Goal: Task Accomplishment & Management: Use online tool/utility

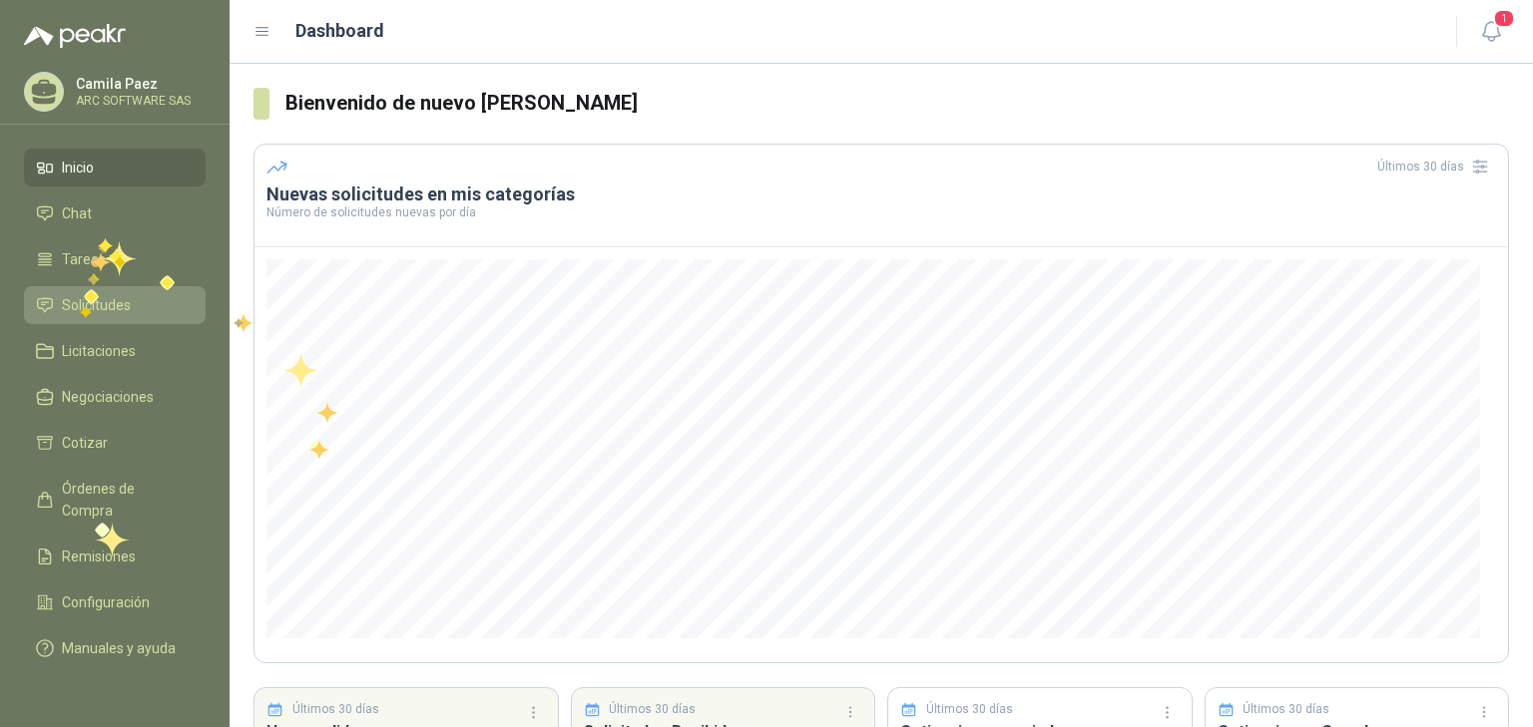
click at [80, 303] on span "Solicitudes" at bounding box center [96, 305] width 69 height 22
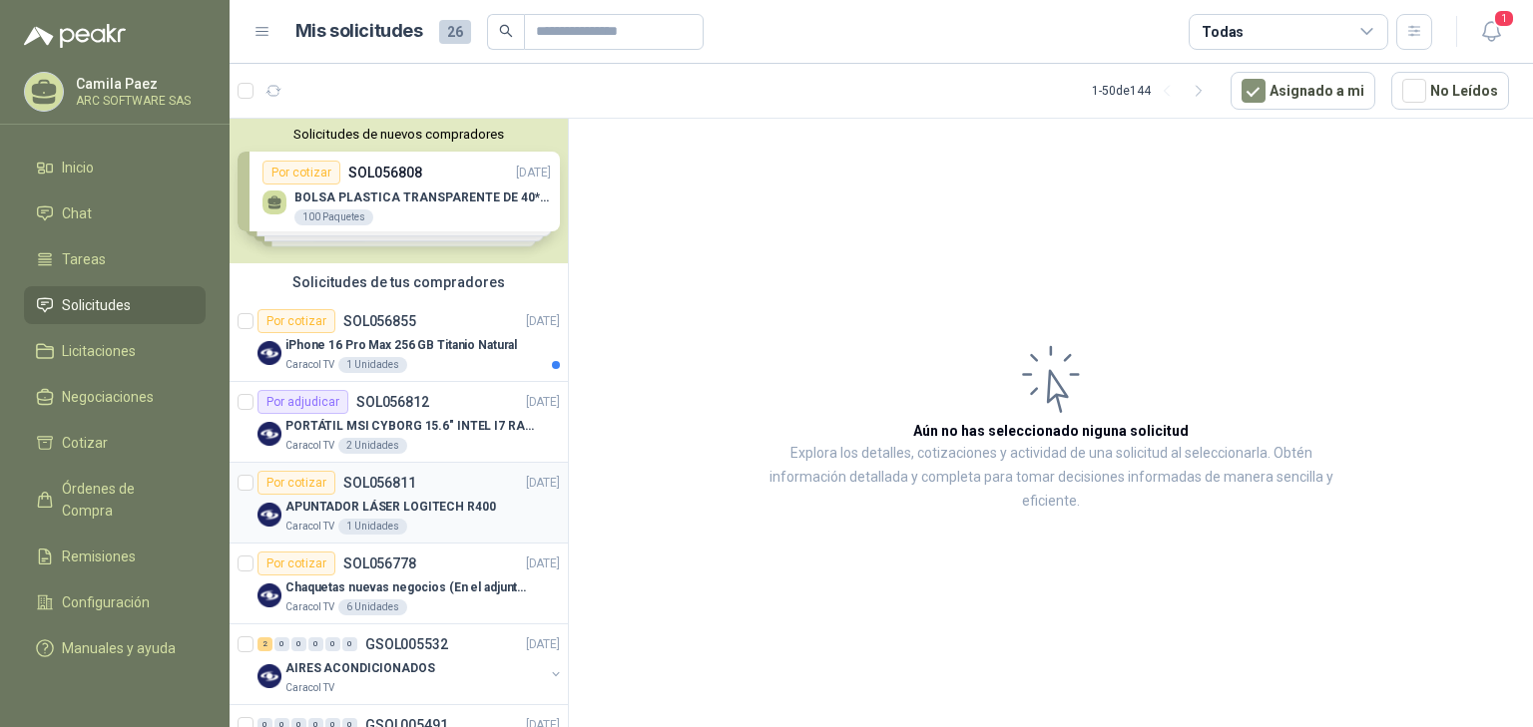
click at [428, 489] on div "Por cotizar SOL056811 [DATE]" at bounding box center [408, 483] width 302 height 24
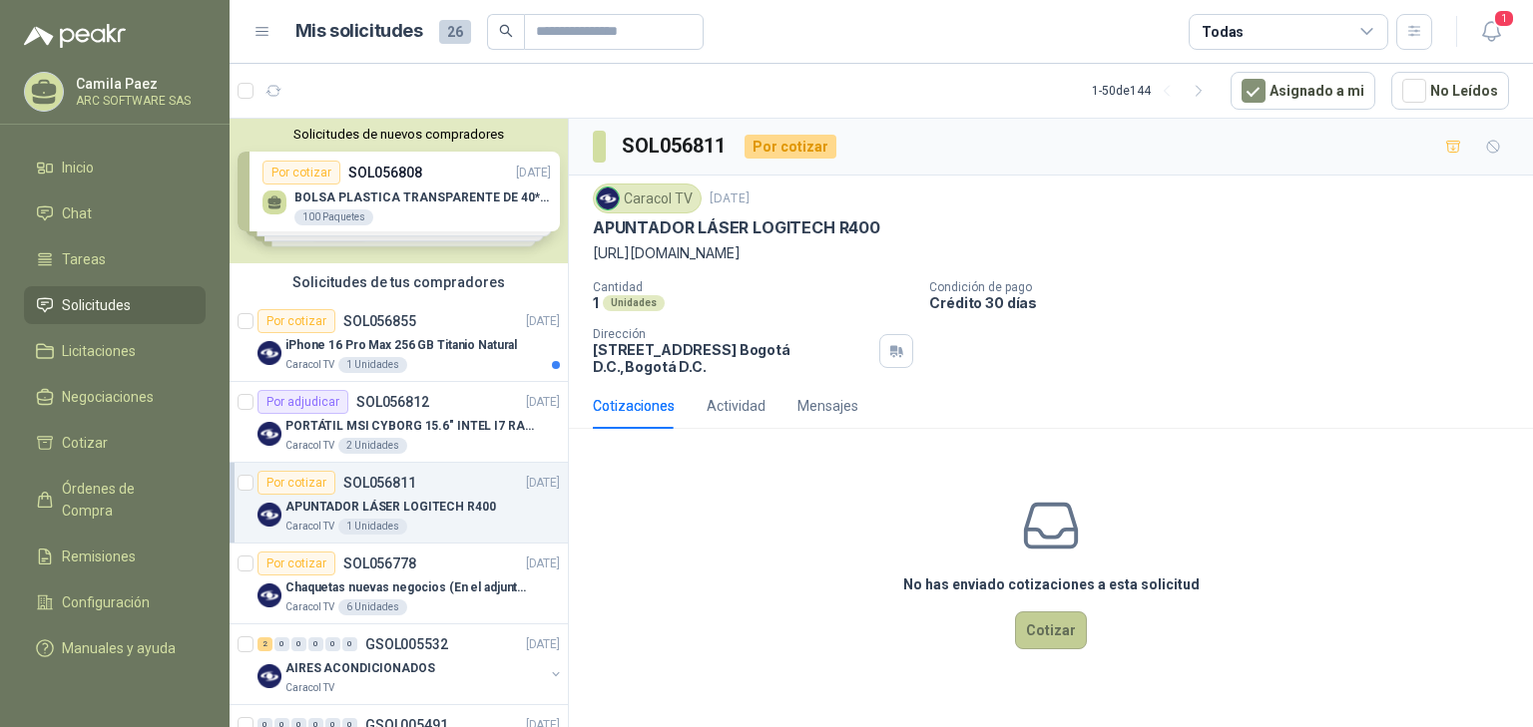
click at [1042, 649] on button "Cotizar" at bounding box center [1051, 631] width 72 height 38
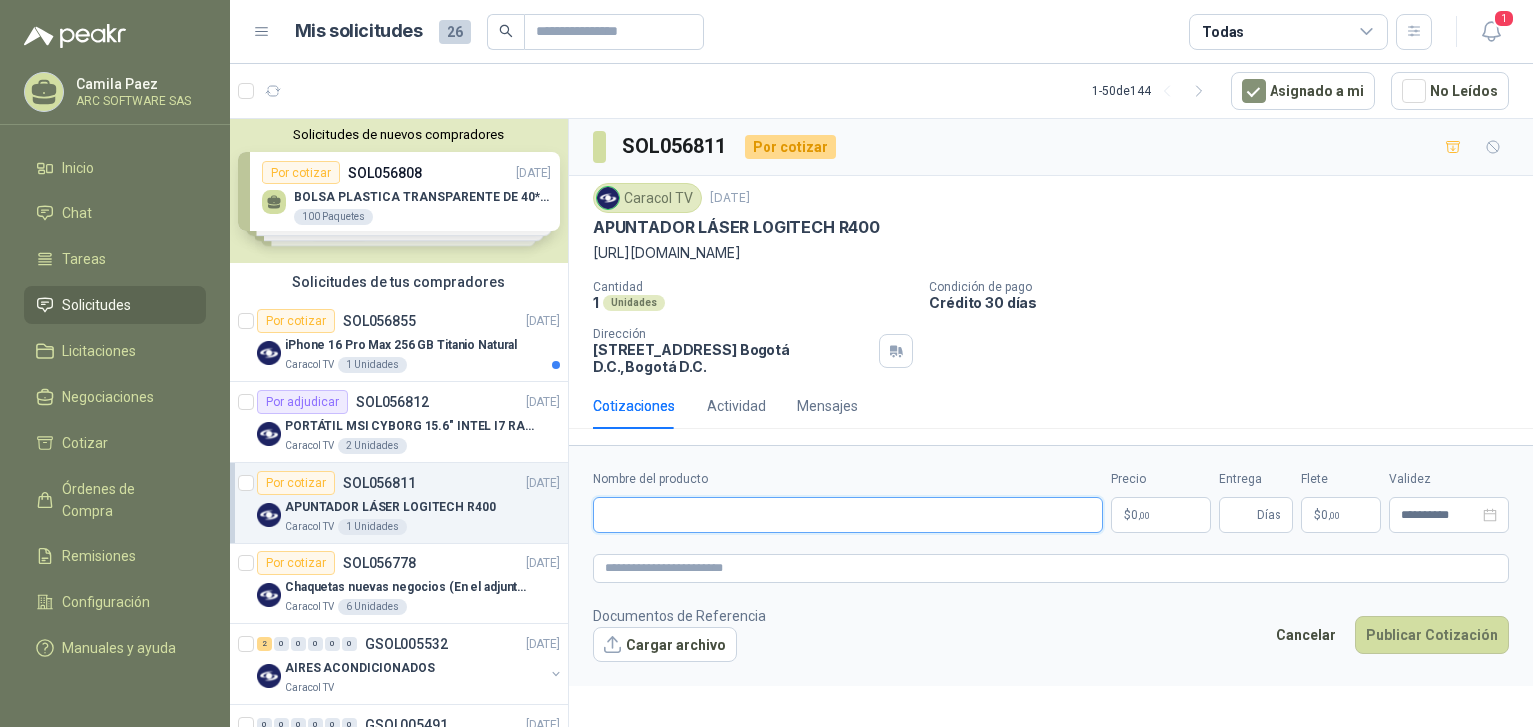
paste input "**********"
type input "**********"
click at [1150, 533] on p "$ 0 ,00" at bounding box center [1161, 515] width 100 height 36
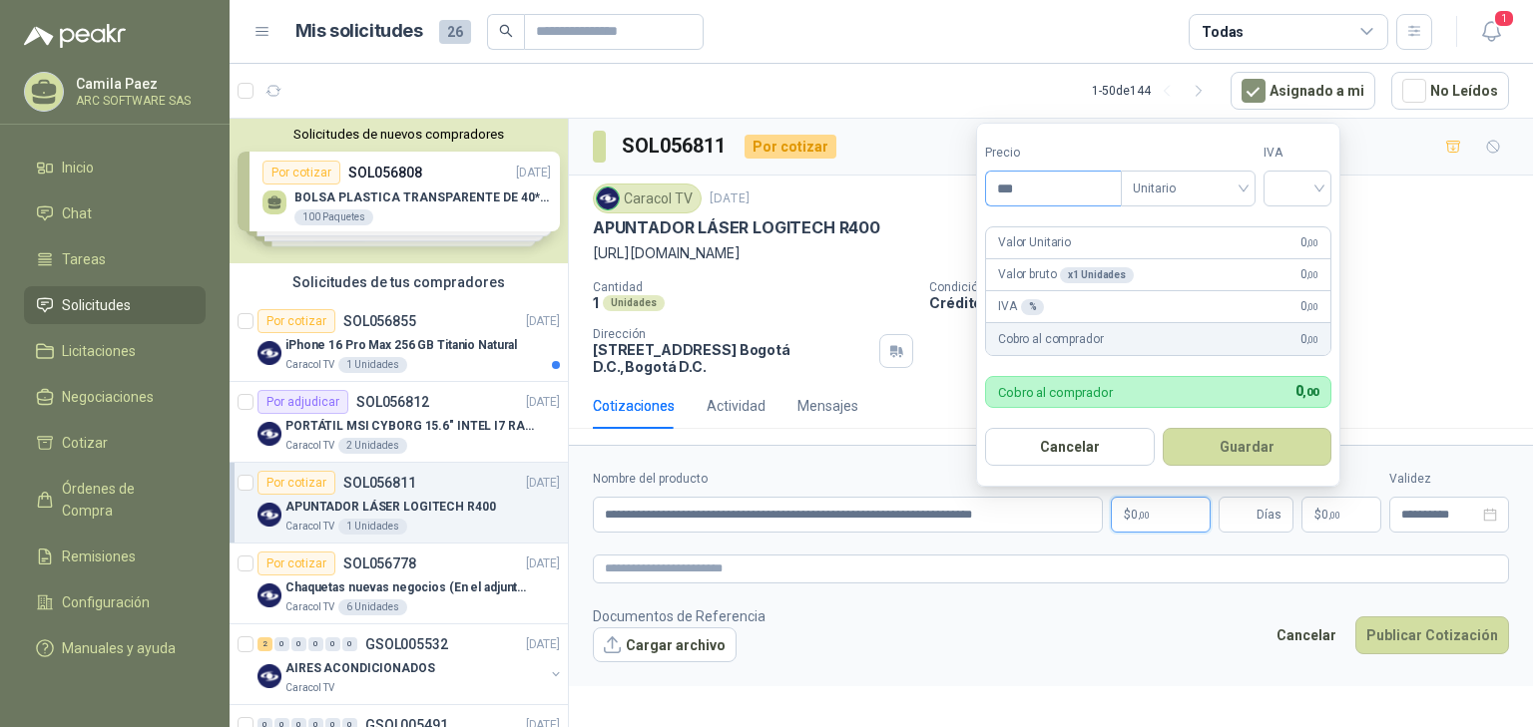
click at [1047, 199] on input "***" at bounding box center [1053, 189] width 135 height 34
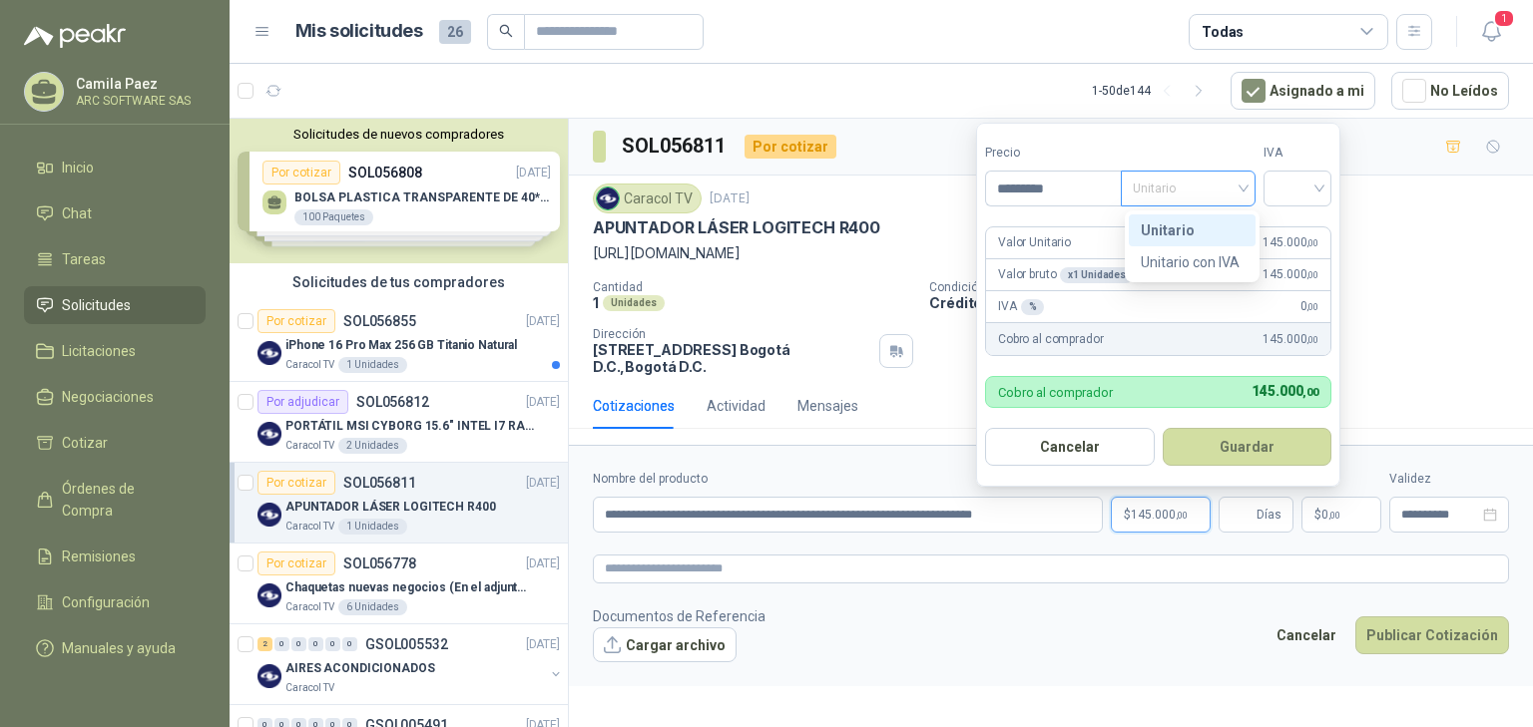
click at [1242, 192] on span "Unitario" at bounding box center [1188, 189] width 111 height 30
type input "*********"
click at [1196, 255] on div "Unitario con IVA" at bounding box center [1192, 262] width 103 height 22
click at [1296, 181] on input "search" at bounding box center [1297, 187] width 44 height 30
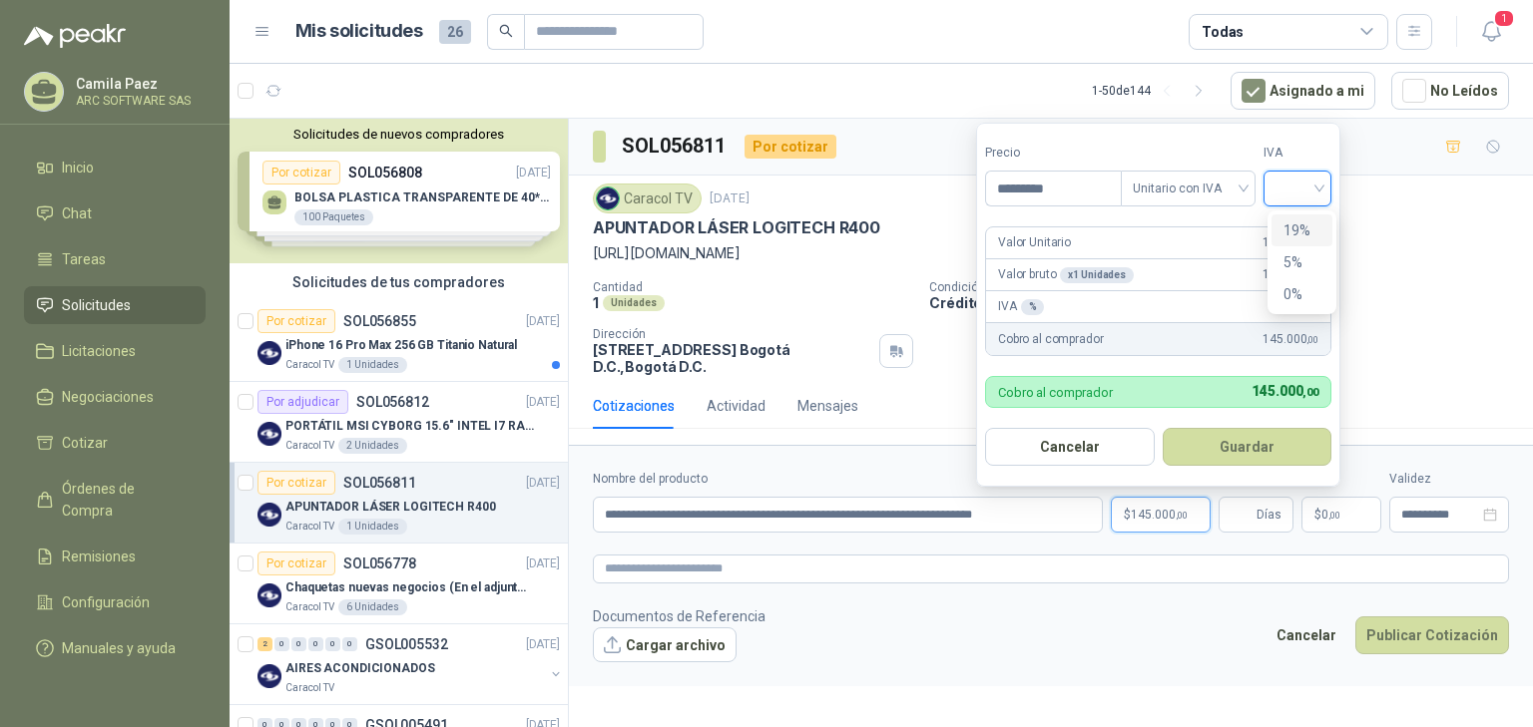
click at [1305, 222] on div "19%" at bounding box center [1301, 231] width 37 height 22
click at [1284, 445] on button "Guardar" at bounding box center [1251, 447] width 172 height 38
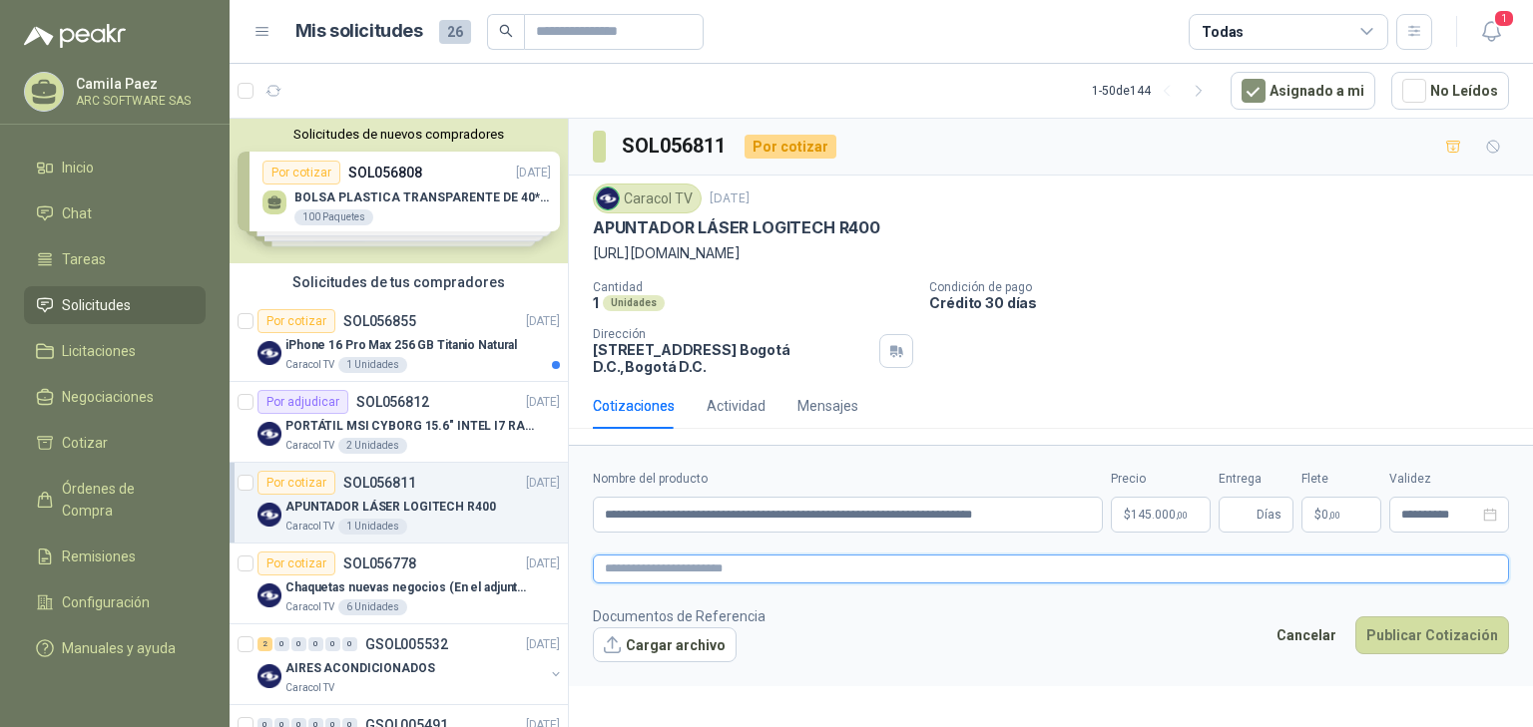
click at [678, 583] on textarea at bounding box center [1051, 569] width 916 height 29
paste textarea "**********"
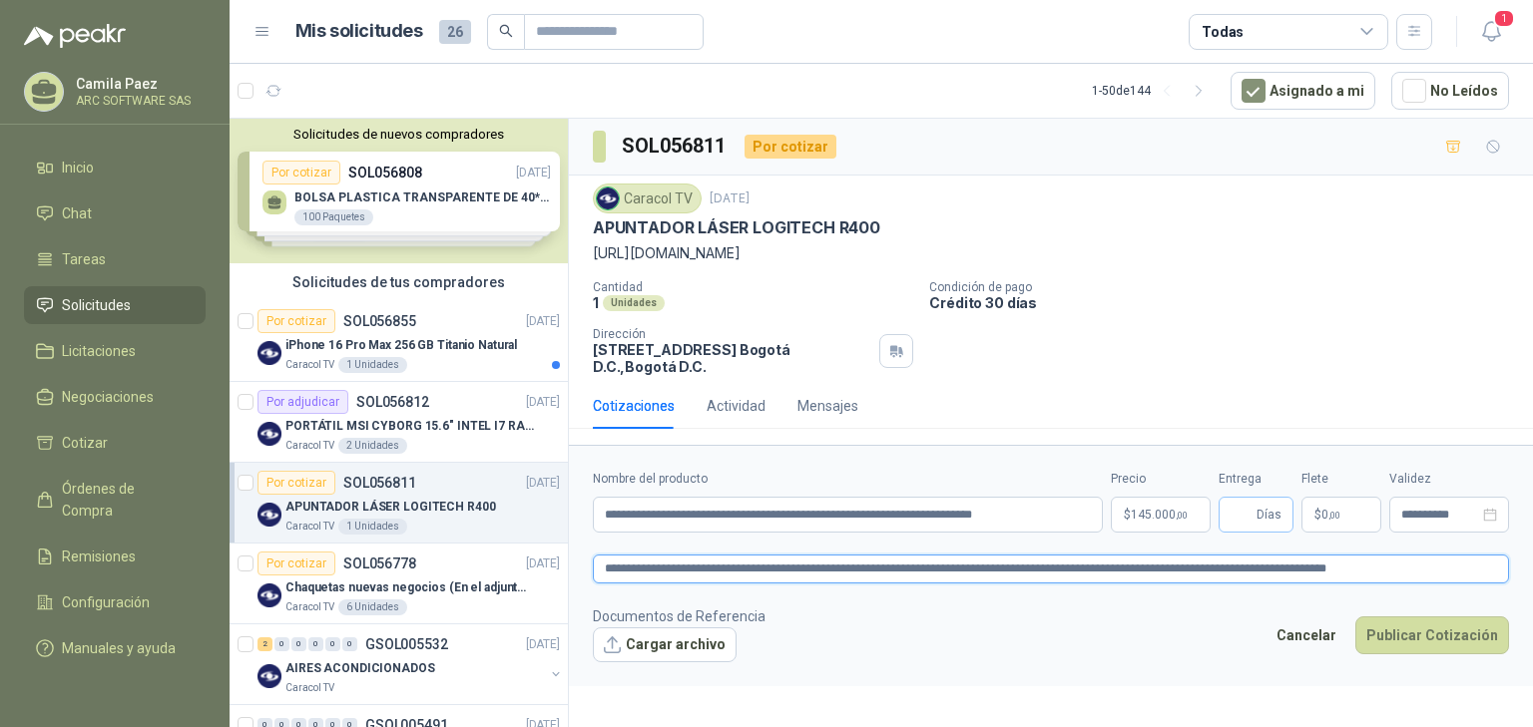
type textarea "**********"
click at [1249, 532] on input "Entrega" at bounding box center [1241, 515] width 22 height 34
type input "*"
click at [1442, 655] on button "Publicar Cotización" at bounding box center [1432, 636] width 154 height 38
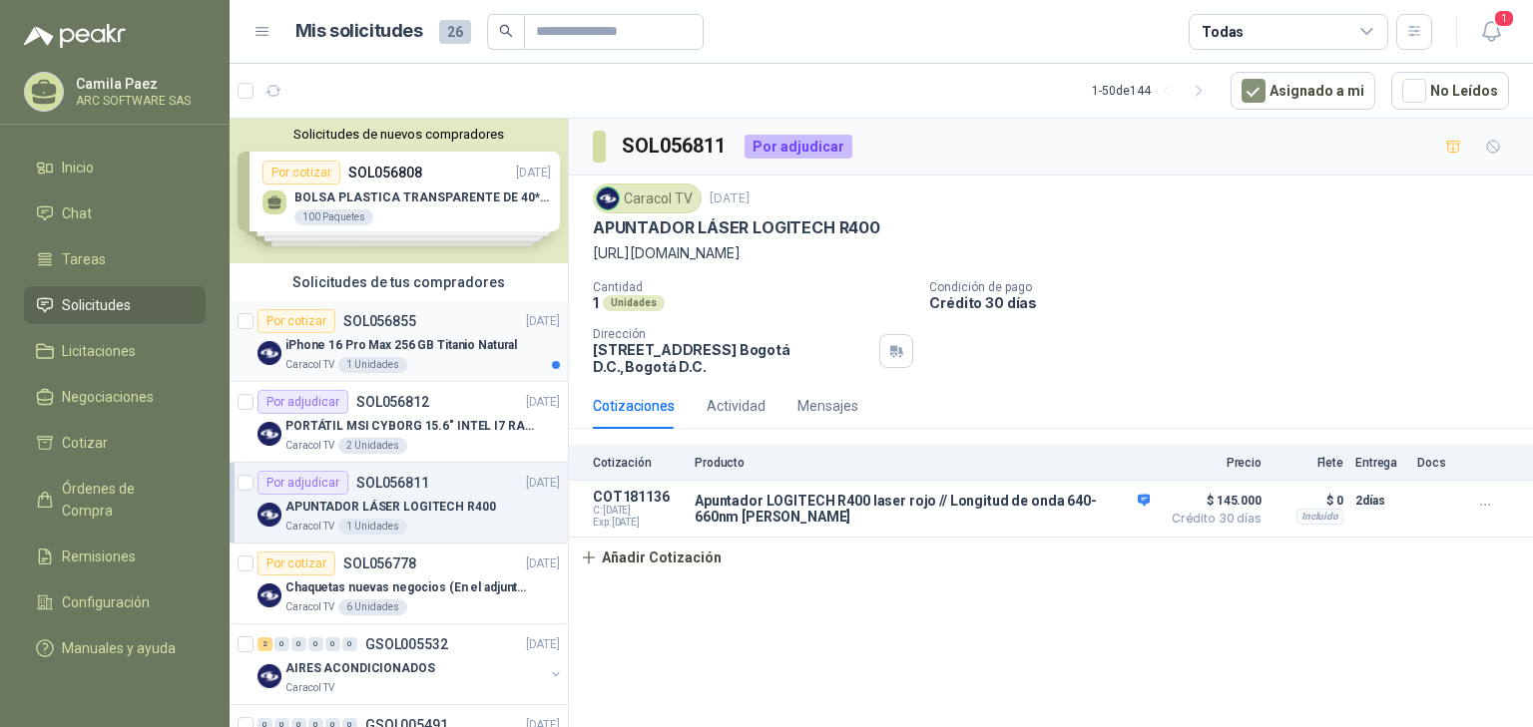
click at [375, 333] on div "iPhone 16 Pro Max 256 GB Titanio Natural" at bounding box center [422, 345] width 274 height 24
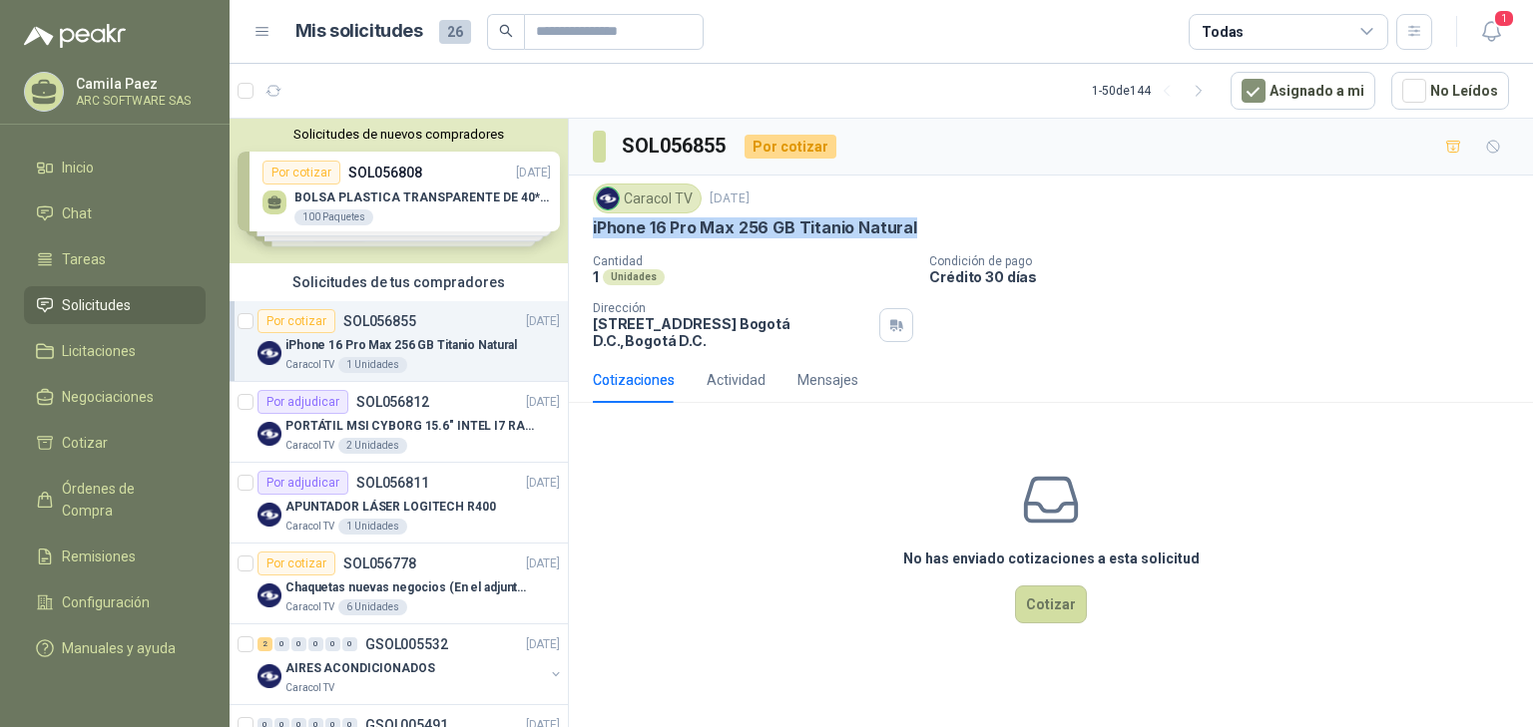
drag, startPoint x: 926, startPoint y: 230, endPoint x: 576, endPoint y: 227, distance: 350.3
click at [576, 227] on div "Caracol TV [DATE] iPhone 16 Pro Max 256 GB Titanio Natural Cantidad 1 Unidades …" at bounding box center [1051, 267] width 964 height 182
copy p "iPhone 16 Pro Max 256 GB Titanio Natural"
click at [411, 562] on p "SOL056778" at bounding box center [379, 564] width 73 height 14
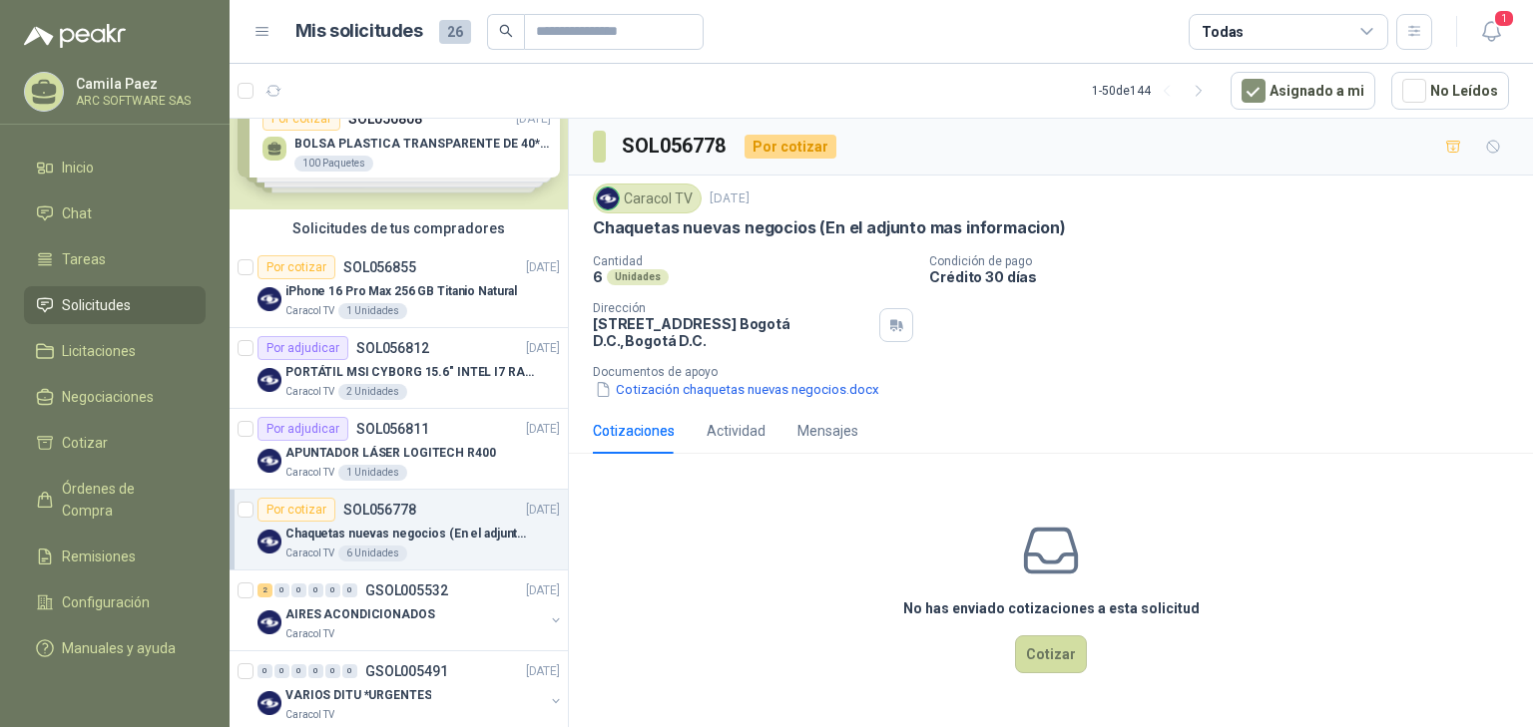
scroll to position [160, 0]
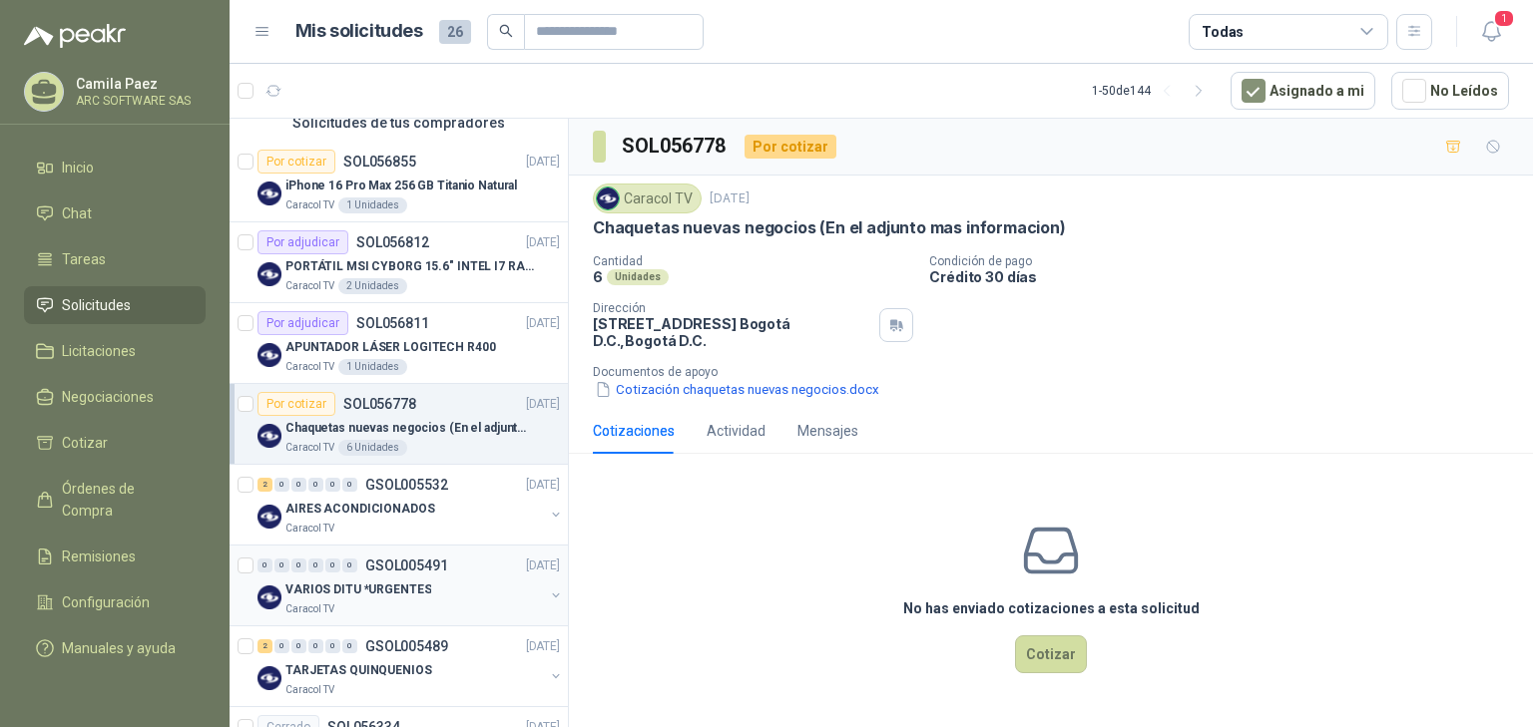
click at [423, 578] on div "VARIOS DITU *URGENTES" at bounding box center [414, 590] width 258 height 24
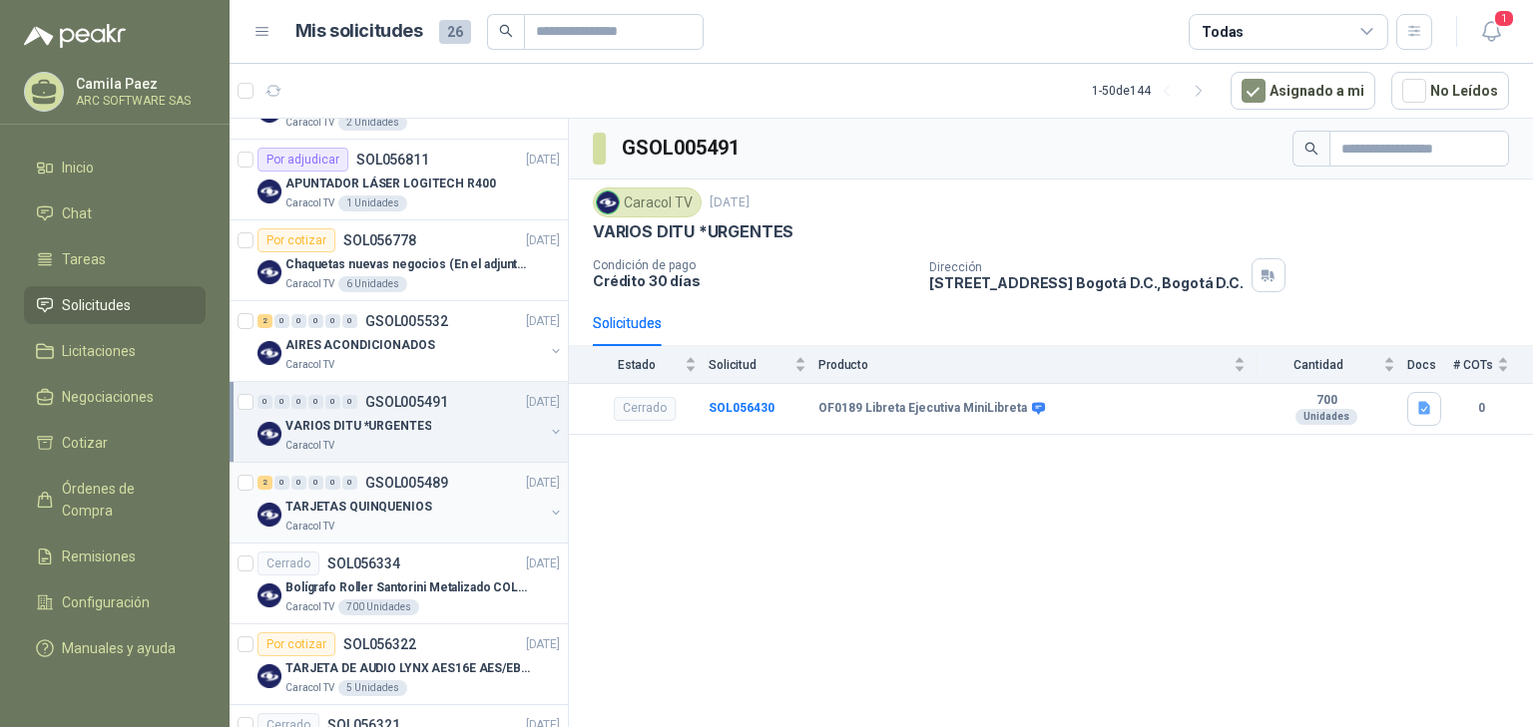
scroll to position [479, 0]
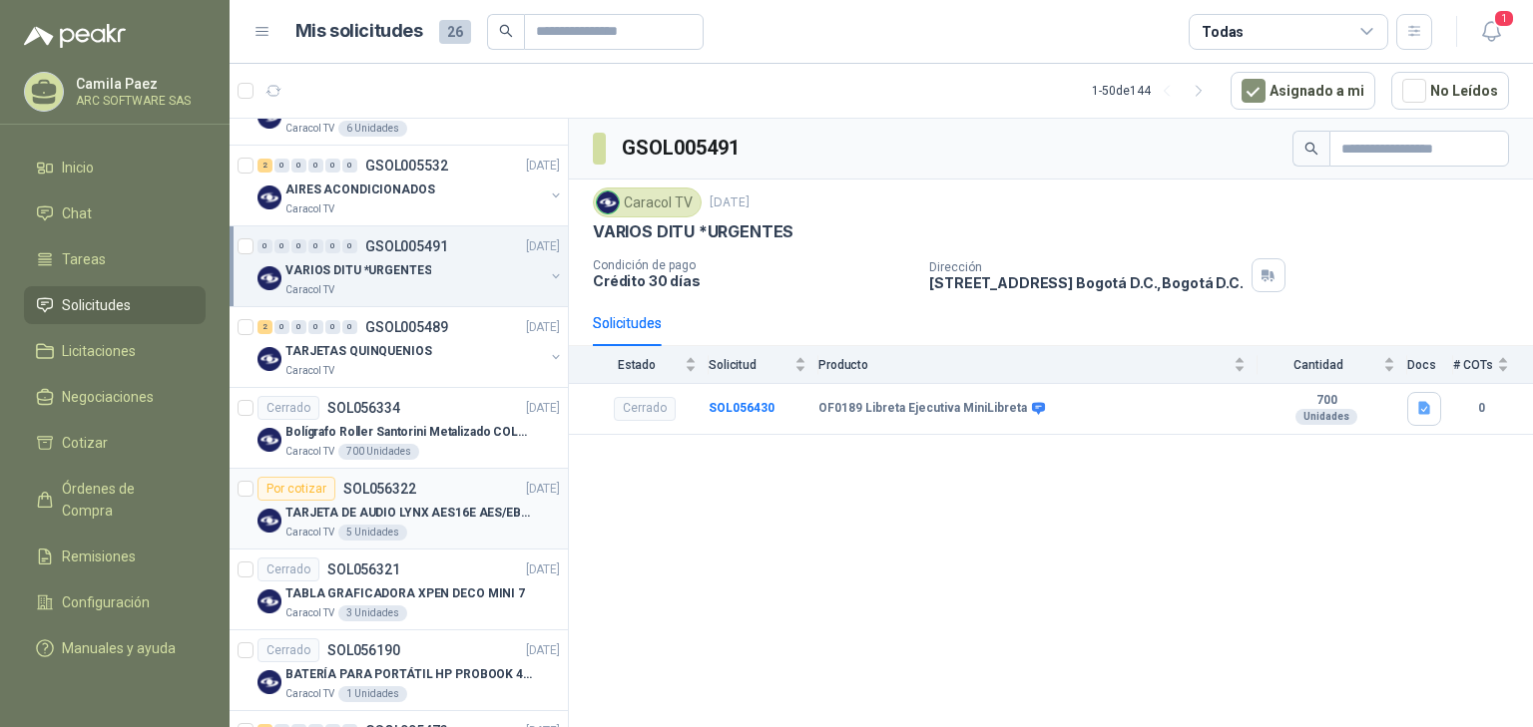
click at [471, 511] on p "TARJETA DE AUDIO LYNX AES16E AES/EBU PCI" at bounding box center [409, 513] width 248 height 19
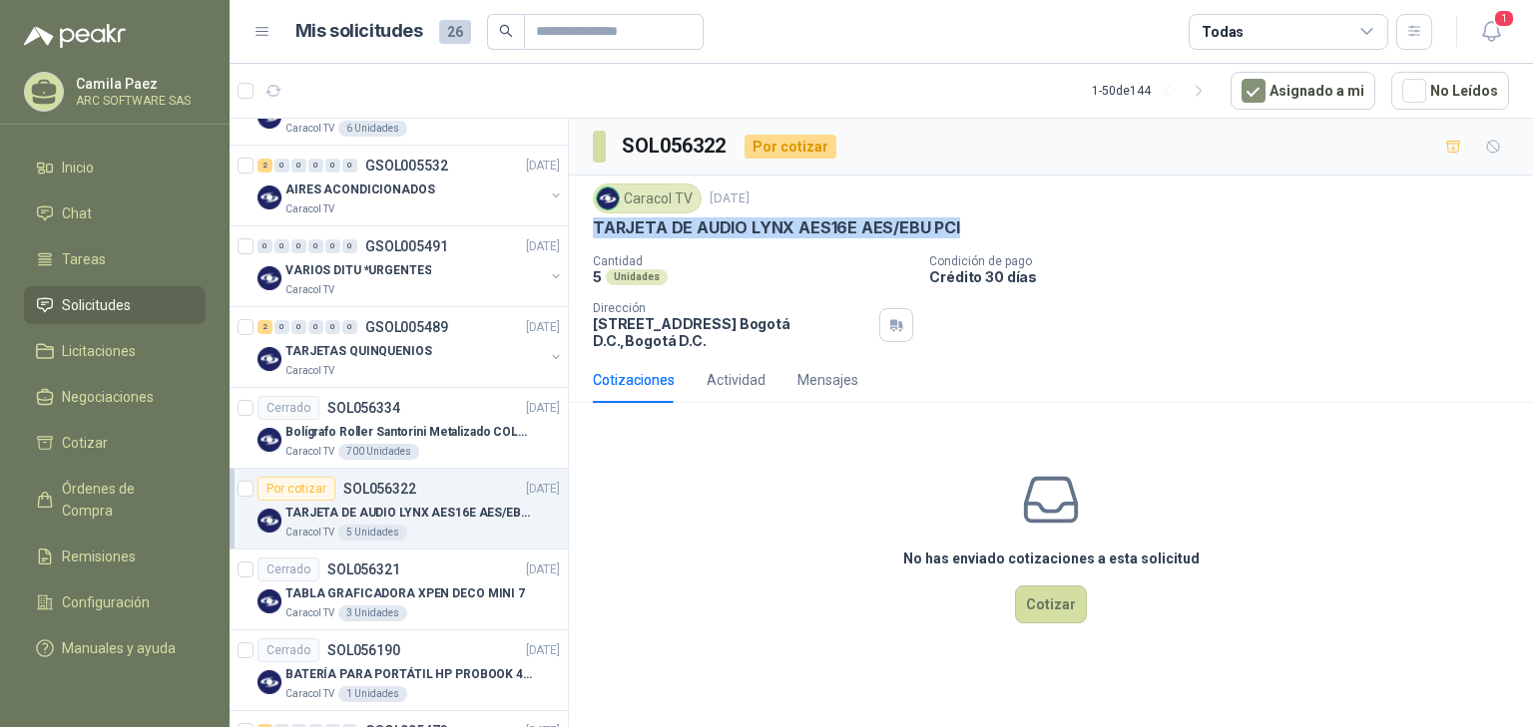
drag, startPoint x: 964, startPoint y: 224, endPoint x: 588, endPoint y: 231, distance: 376.3
click at [588, 231] on div "Caracol TV [DATE] TARJETA DE AUDIO LYNX AES16E AES/EBU PCI Cantidad 5 Unidades …" at bounding box center [1051, 267] width 964 height 182
copy p "TARJETA DE AUDIO LYNX AES16E AES/EBU PCI"
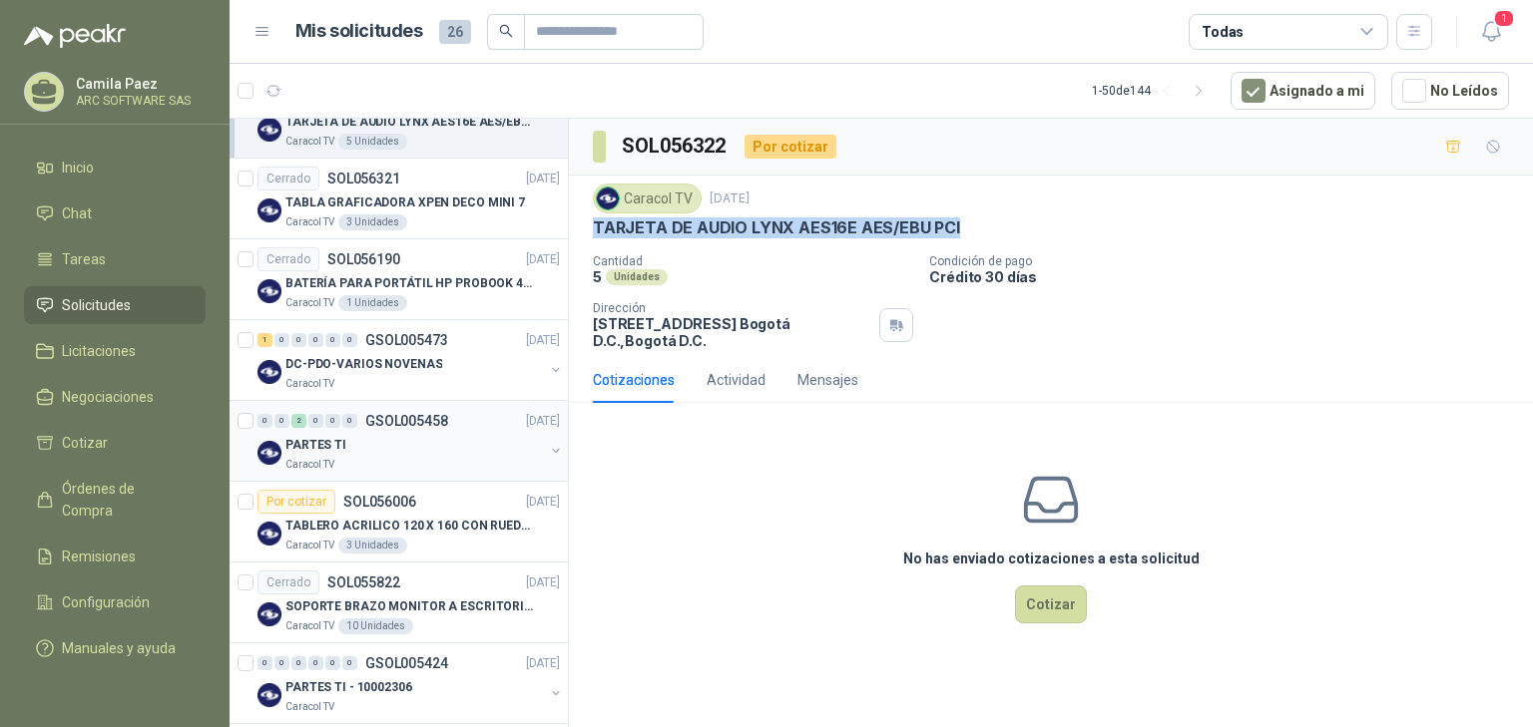
scroll to position [878, 0]
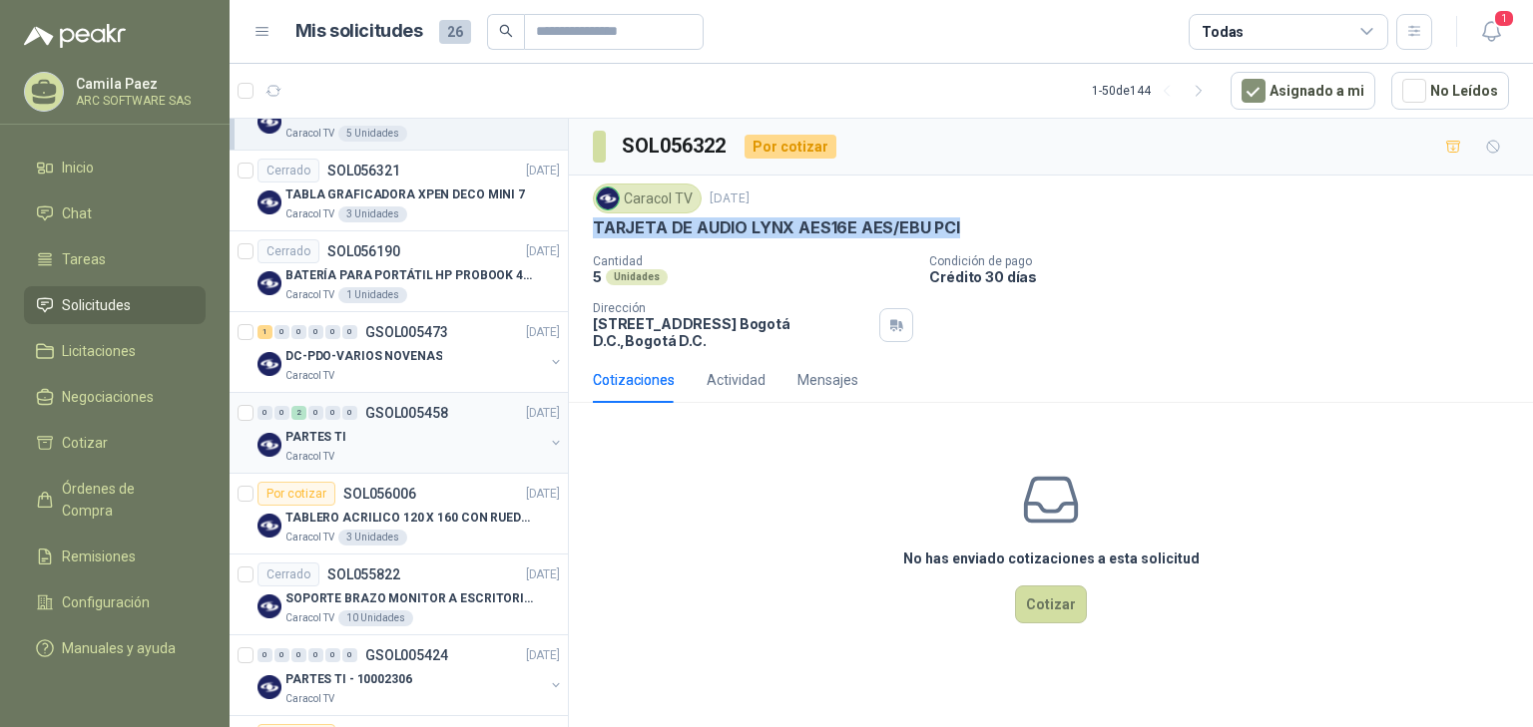
click at [360, 425] on div "PARTES TI" at bounding box center [414, 437] width 258 height 24
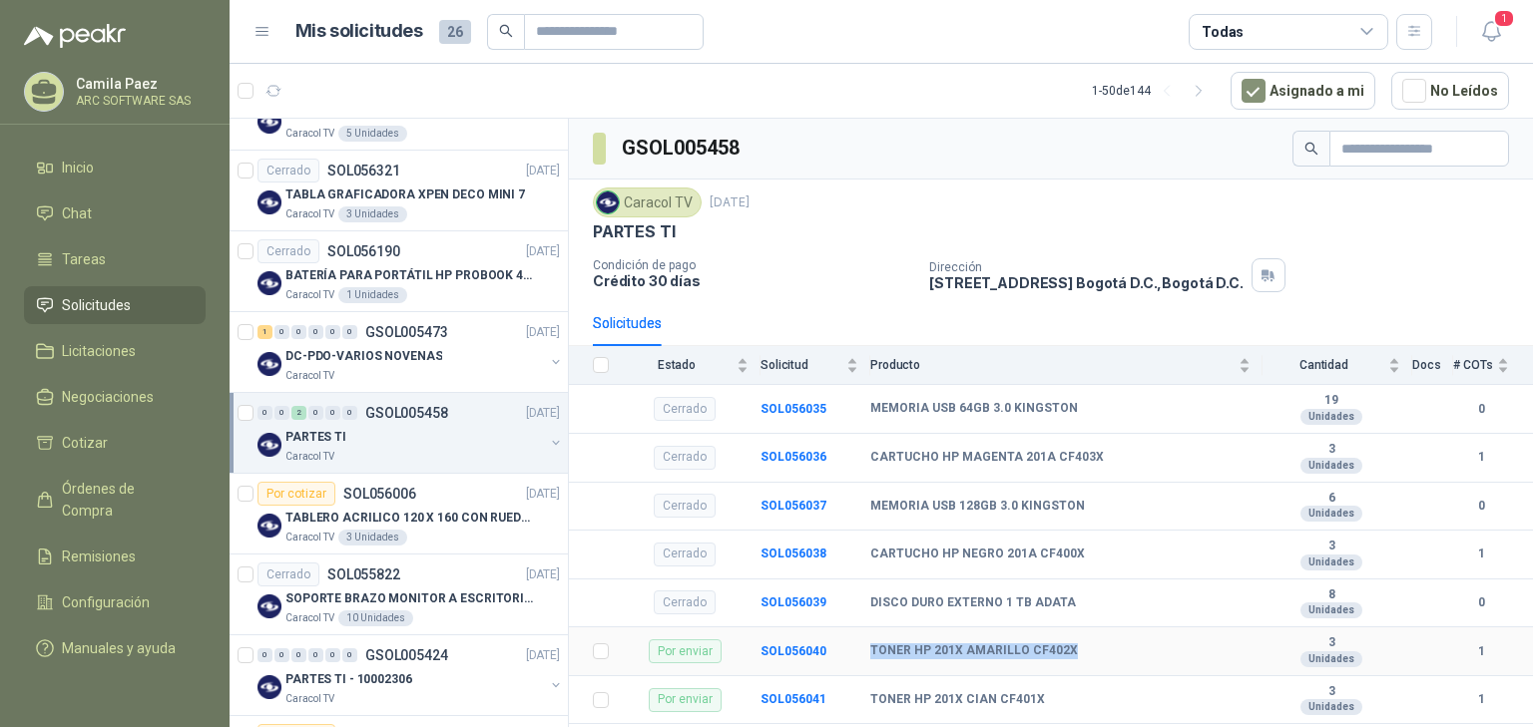
drag, startPoint x: 1083, startPoint y: 647, endPoint x: 856, endPoint y: 641, distance: 226.6
click at [856, 641] on tr "Por enviar SOL056040 TONER HP 201X AMARILLO CF402X 3 Unidades 1" at bounding box center [1051, 652] width 964 height 49
copy tr "TONER HP 201X AMARILLO CF402X"
drag, startPoint x: 1039, startPoint y: 695, endPoint x: 862, endPoint y: 699, distance: 176.7
click at [862, 699] on tr "Por enviar SOL056041 TONER HP 201X CIAN CF401X 3 Unidades 1" at bounding box center [1051, 701] width 964 height 49
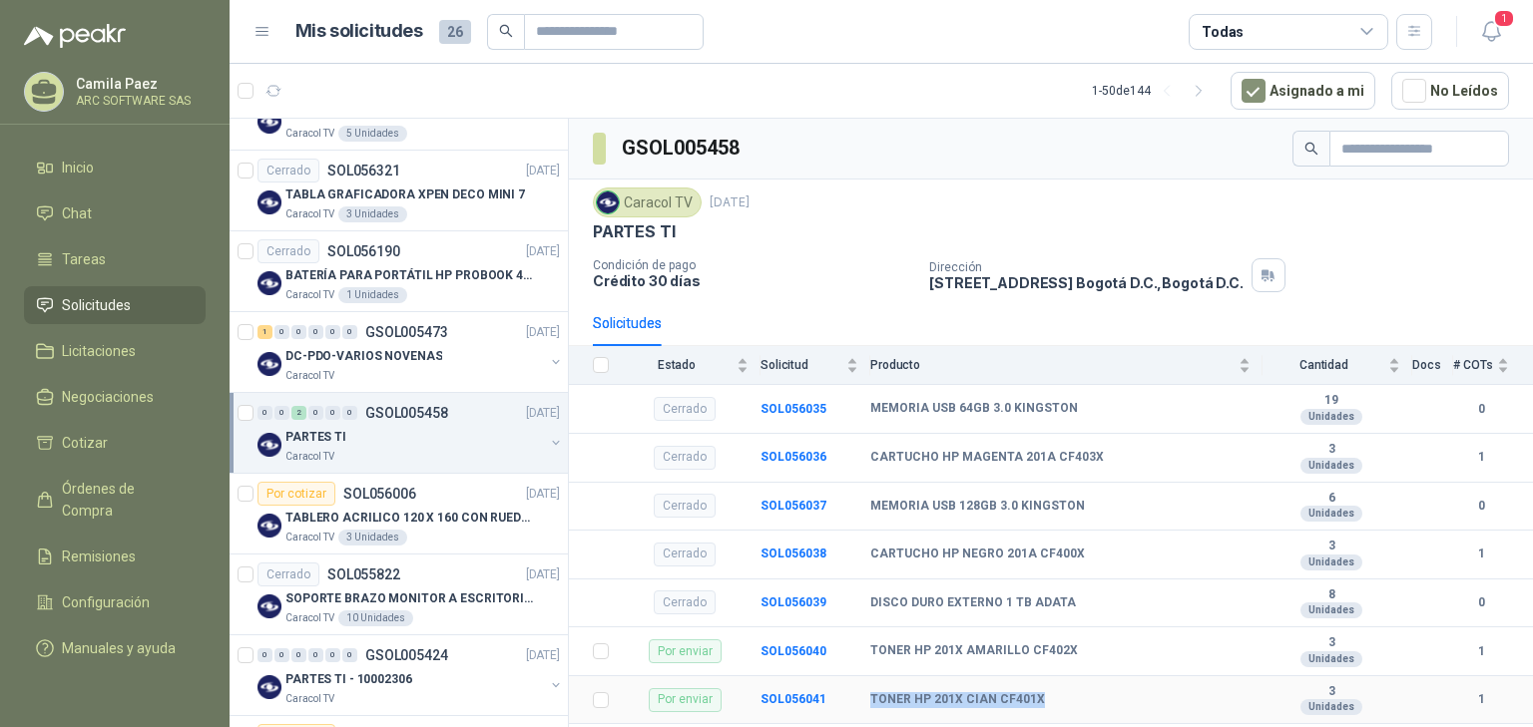
copy tr "TONER HP 201X CIAN CF401X"
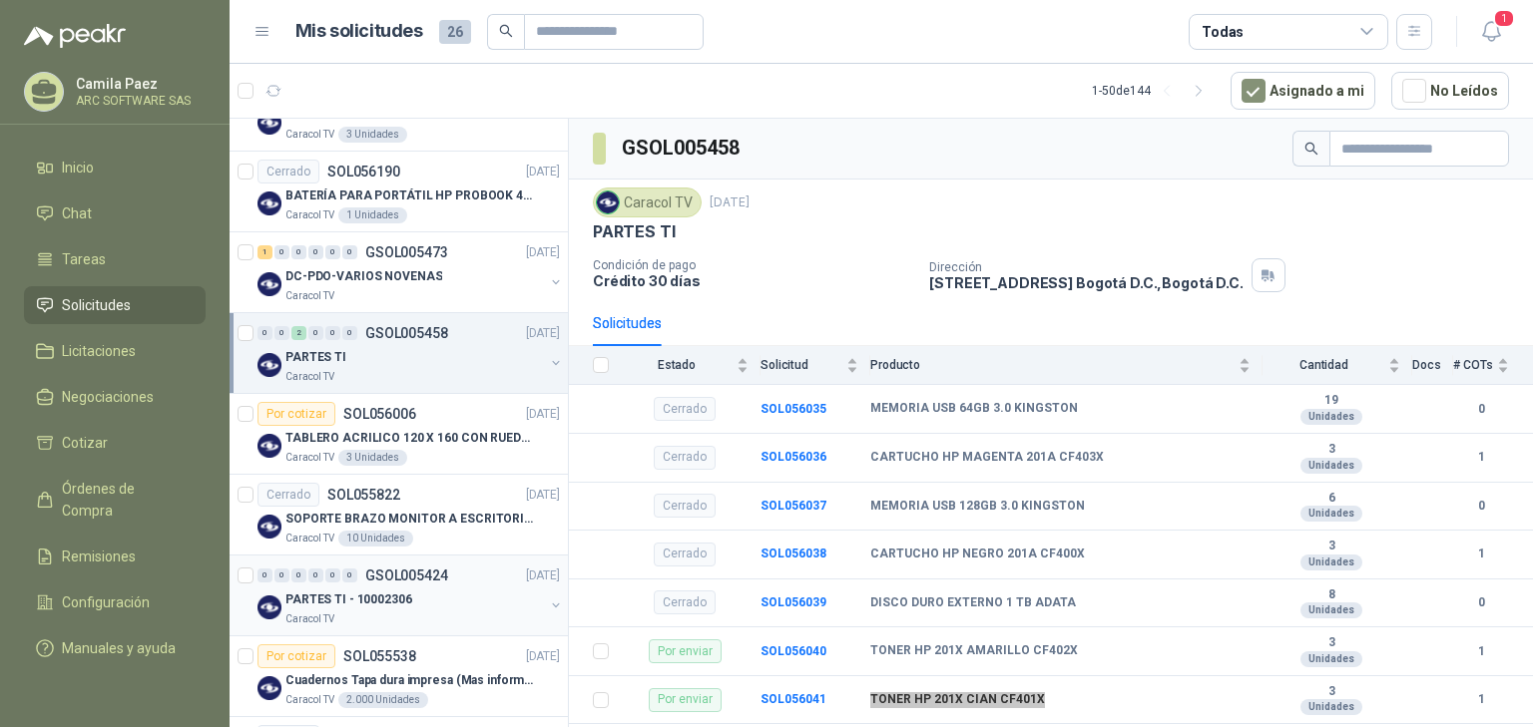
scroll to position [1038, 0]
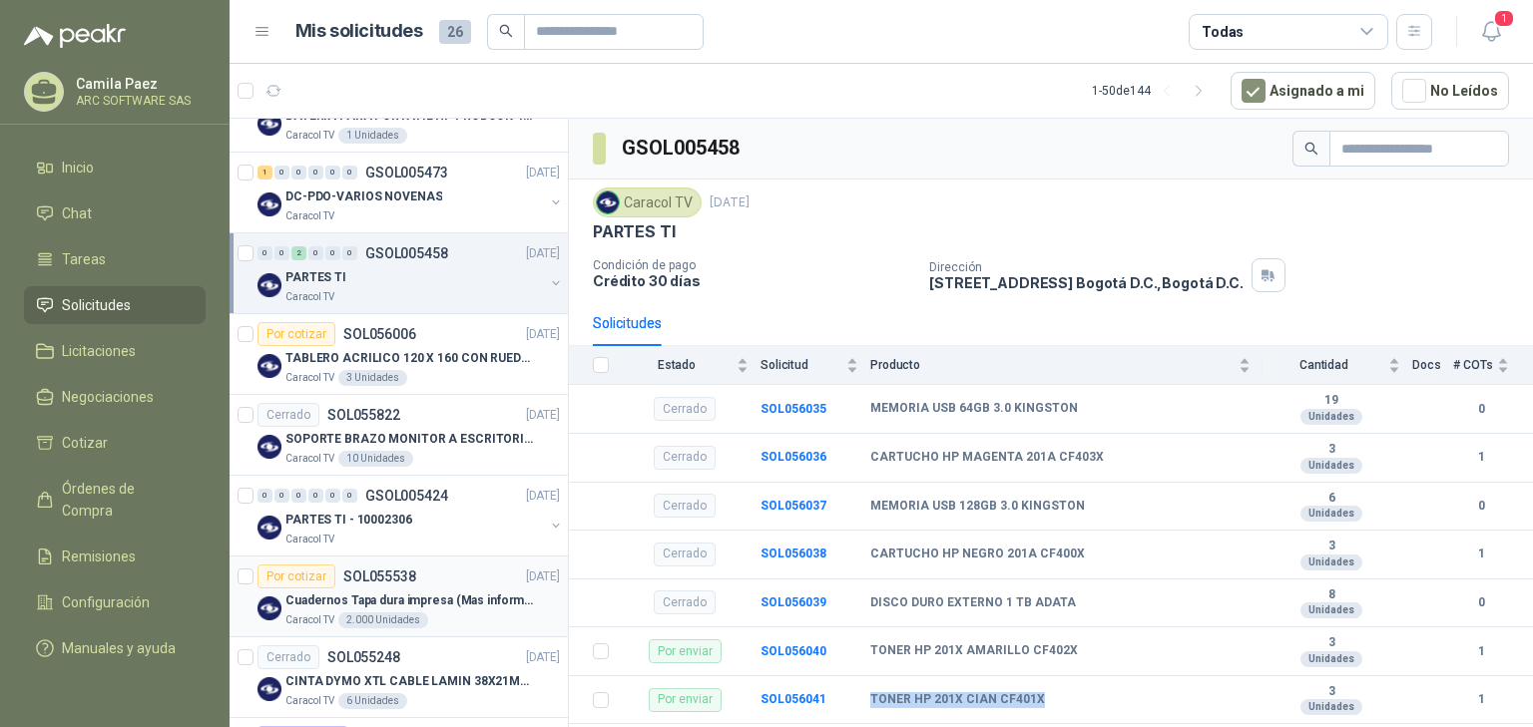
click at [421, 601] on p "Cuadernos Tapa dura impresa (Mas informacion en el adjunto)" at bounding box center [409, 601] width 248 height 19
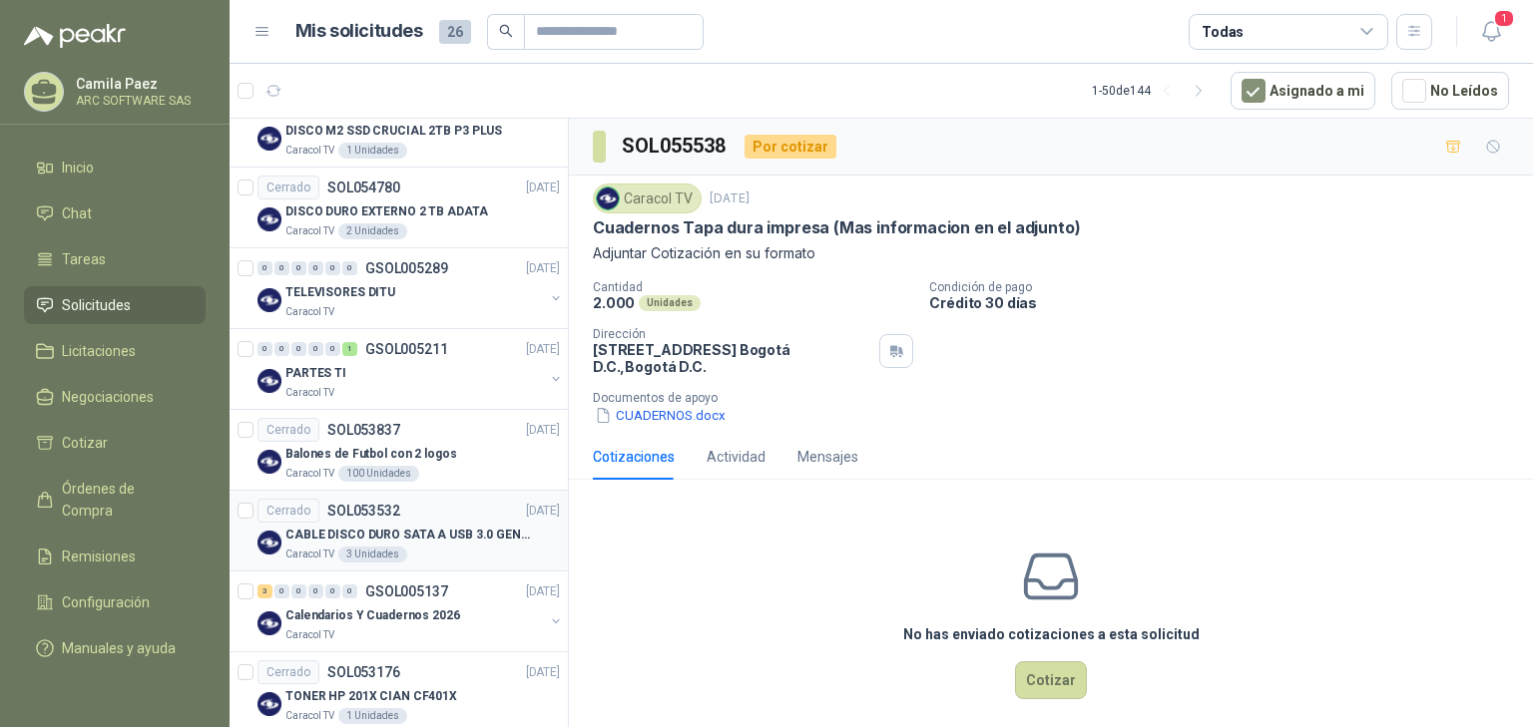
scroll to position [2315, 0]
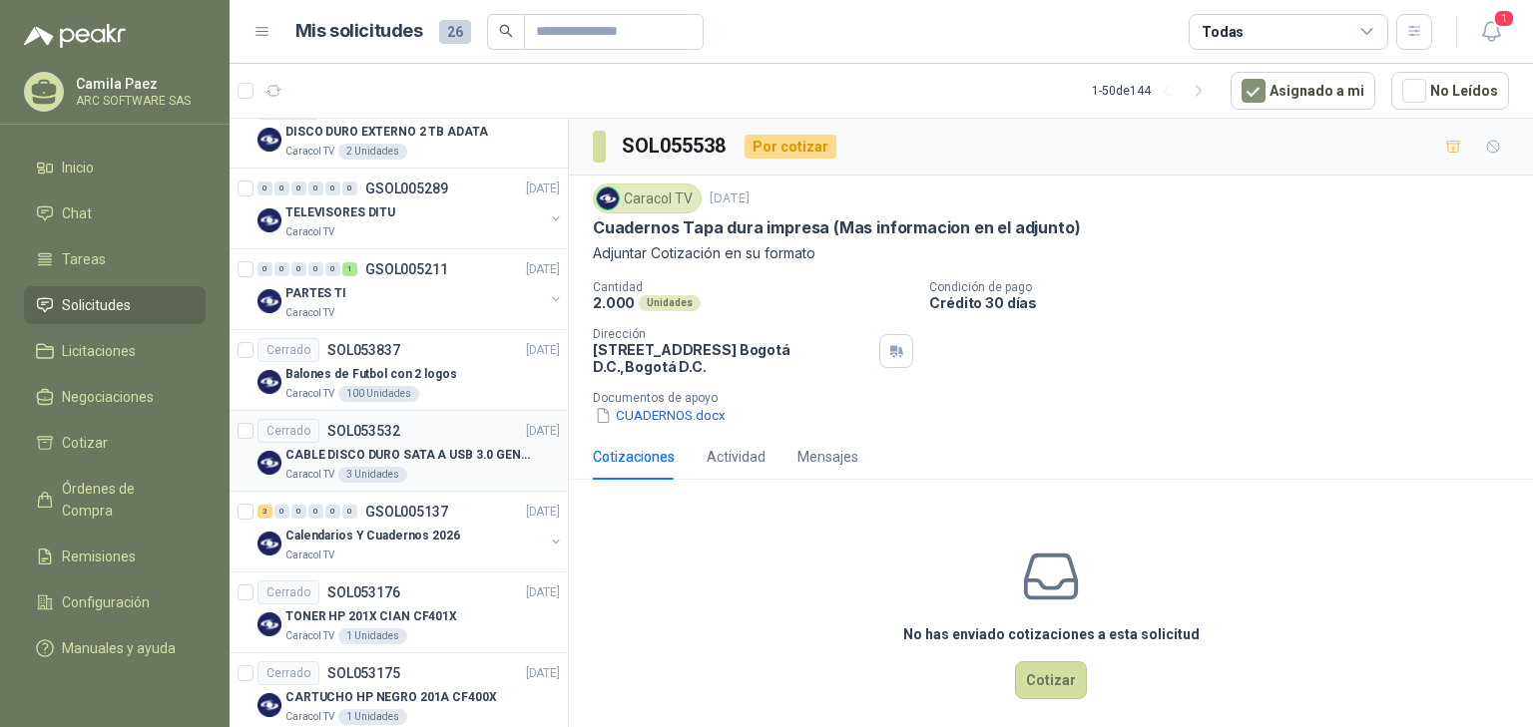
click at [430, 446] on p "CABLE DISCO DURO SATA A USB 3.0 GENERICO" at bounding box center [409, 455] width 248 height 19
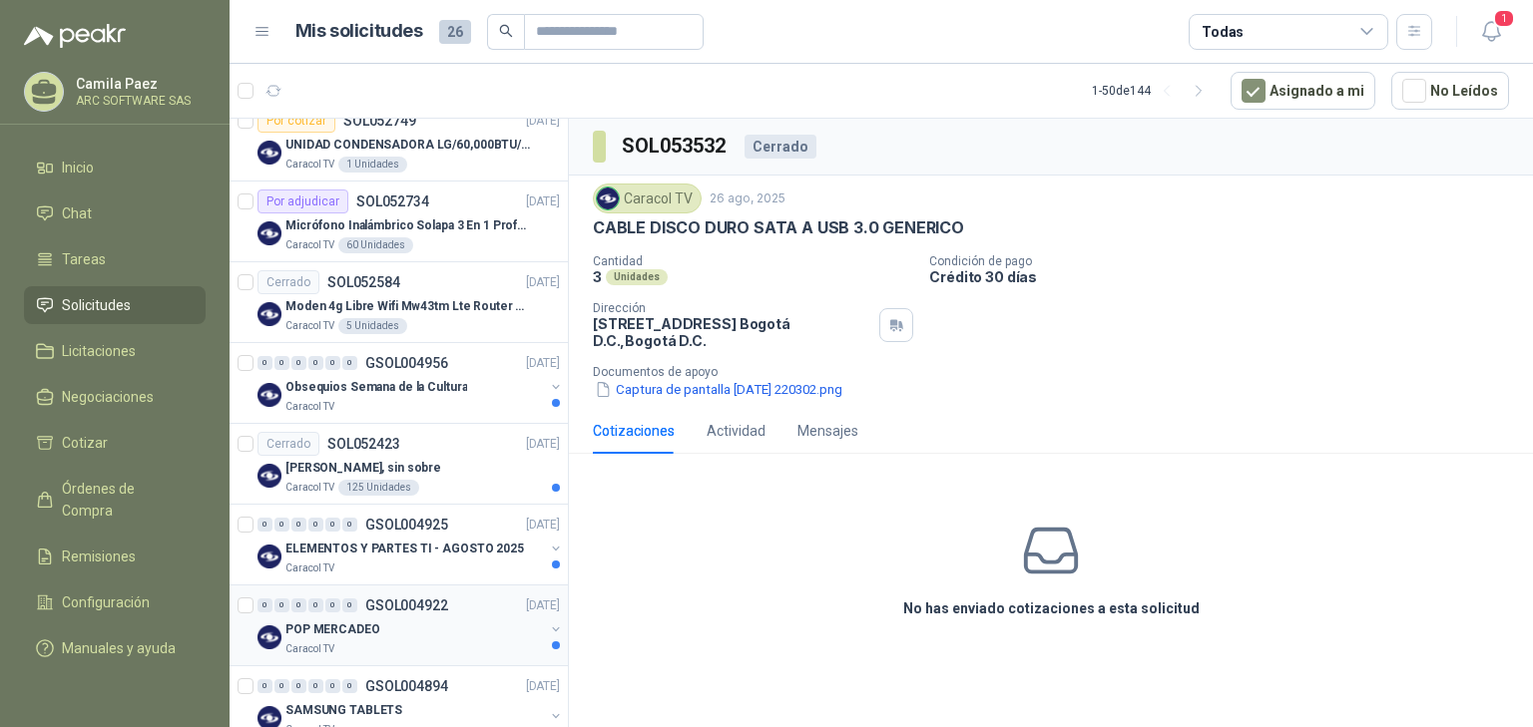
scroll to position [3592, 0]
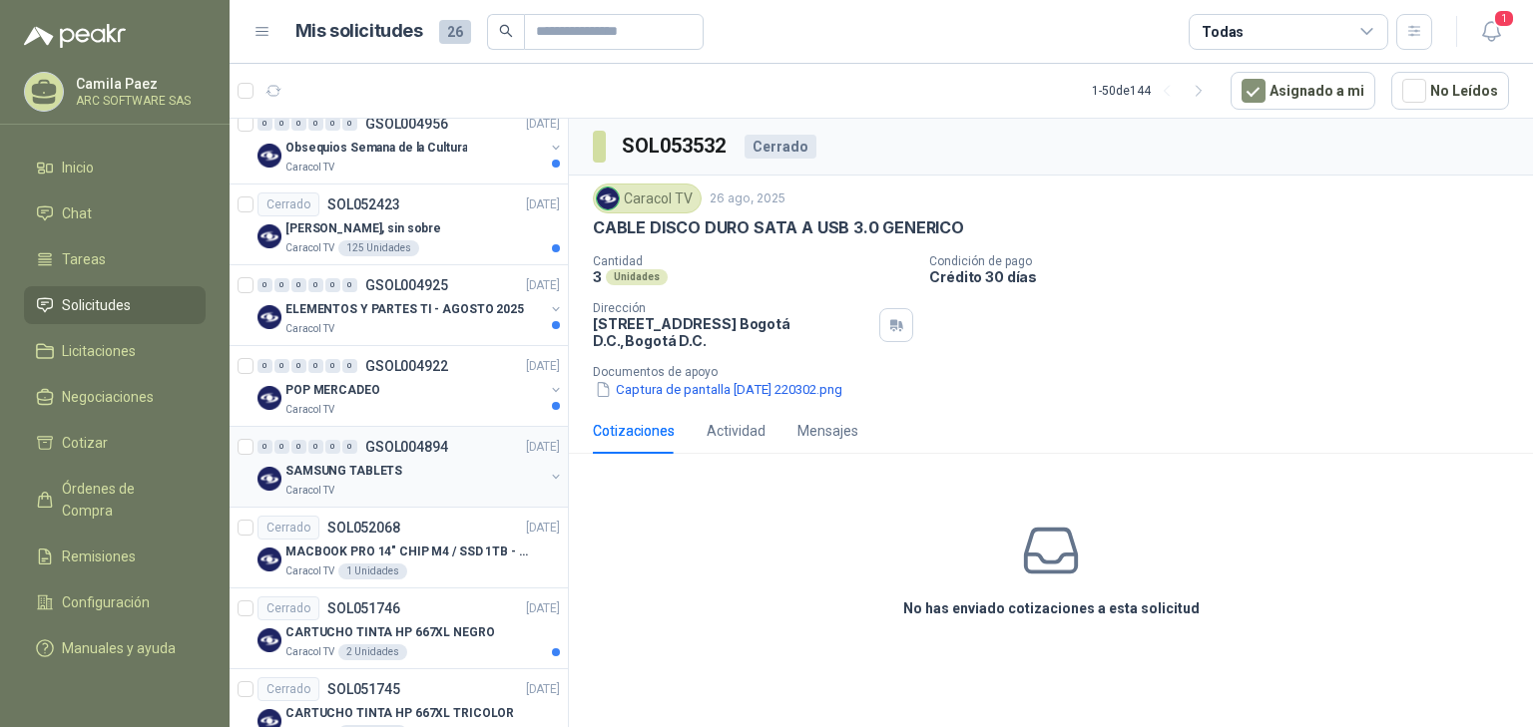
click at [466, 459] on div "SAMSUNG TABLETS" at bounding box center [414, 471] width 258 height 24
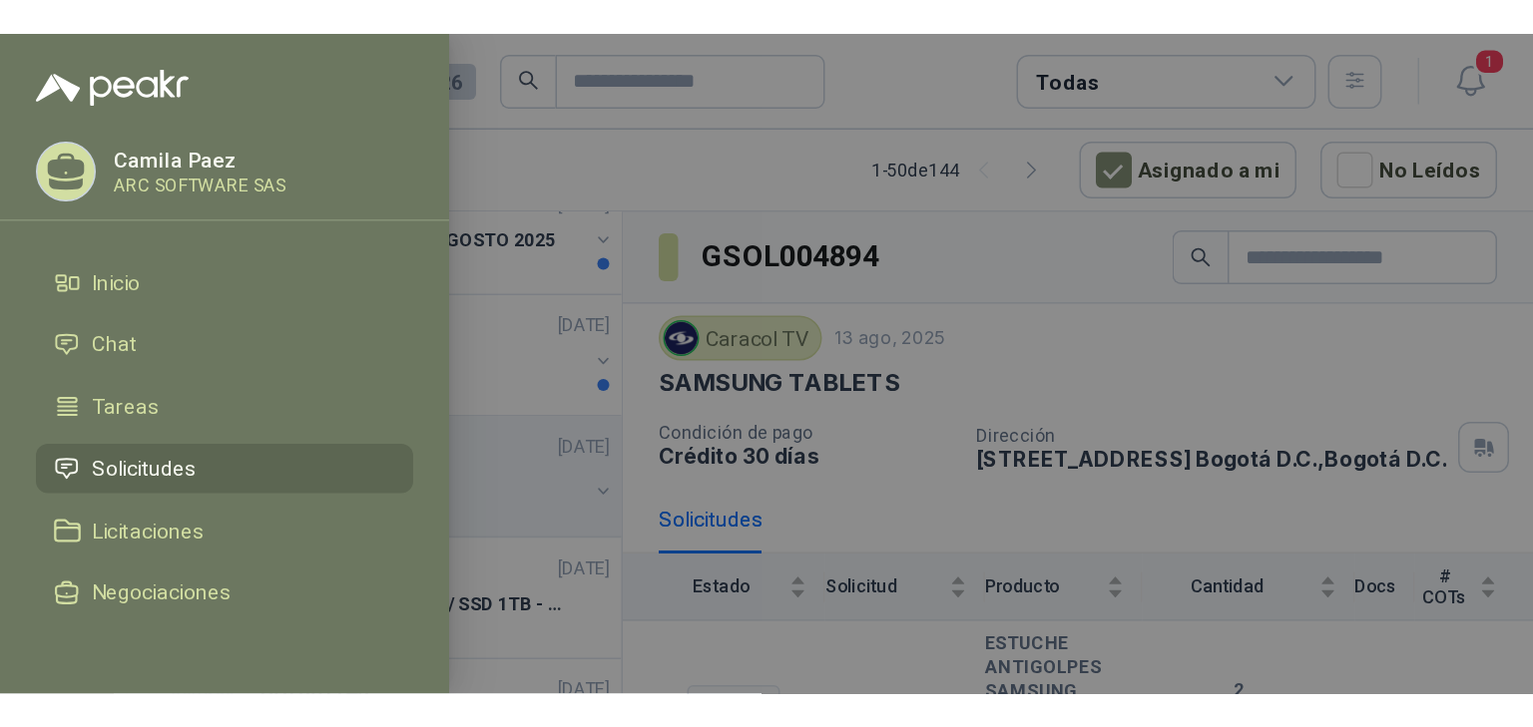
scroll to position [3626, 0]
